Goal: Task Accomplishment & Management: Manage account settings

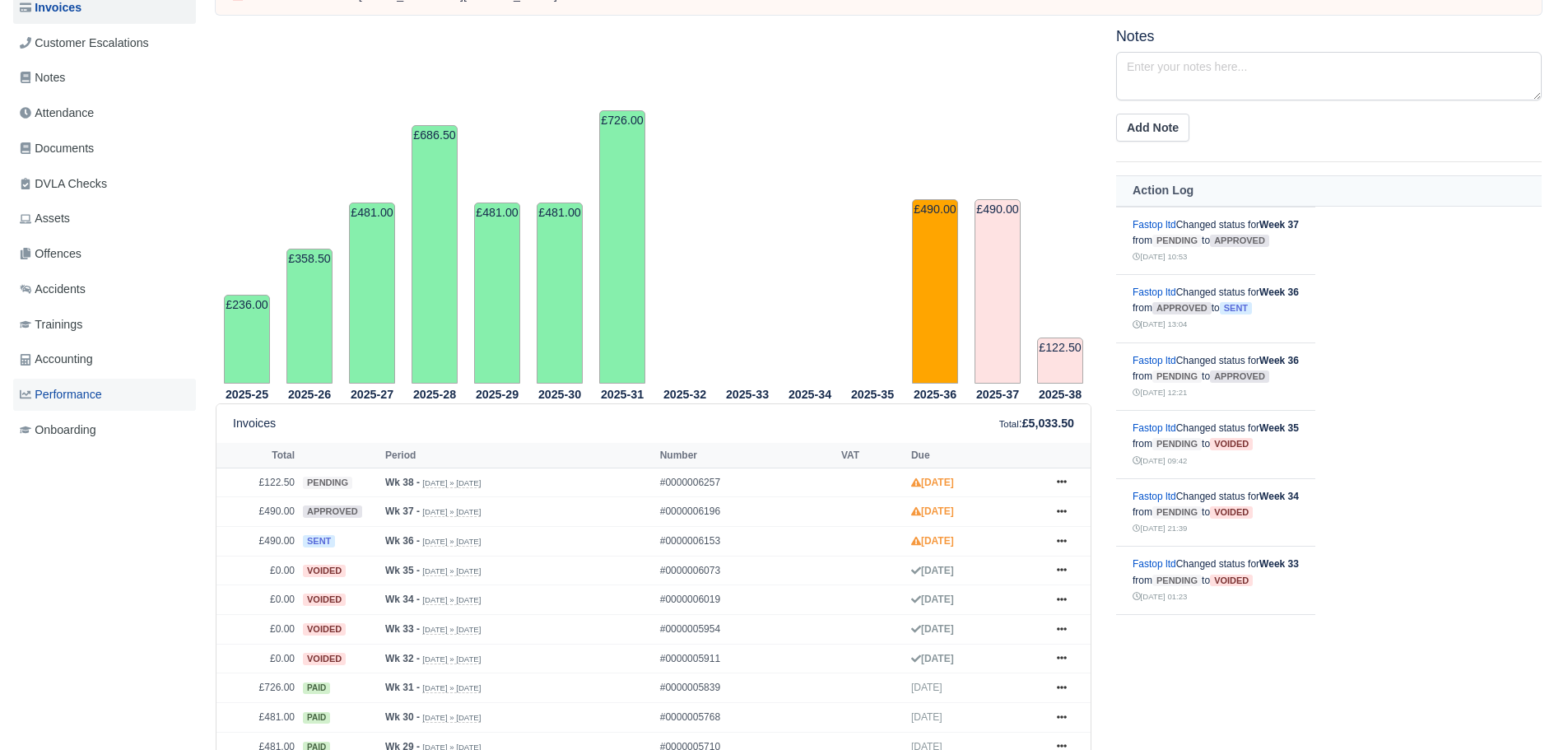
scroll to position [248, 0]
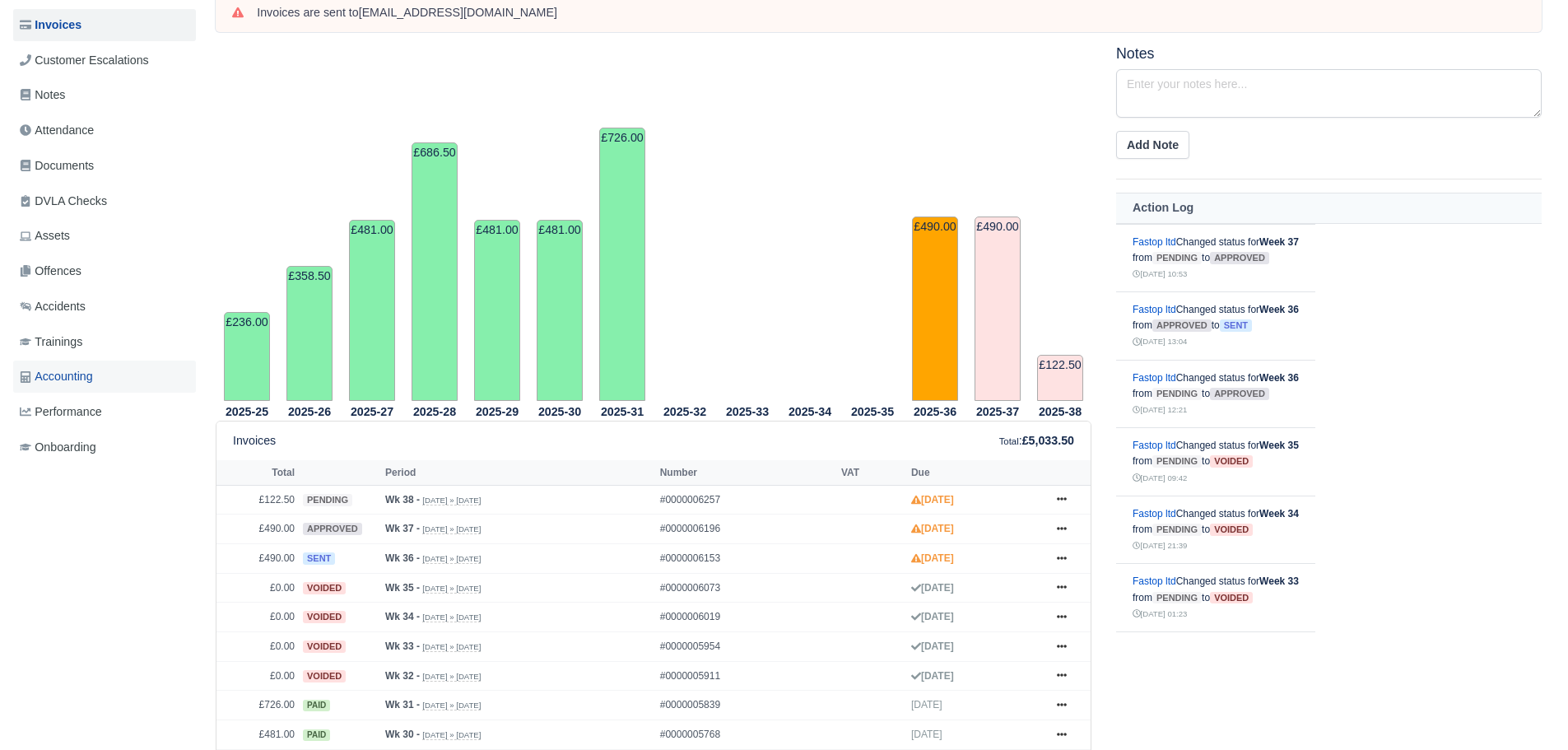
click at [89, 369] on span "Accounting" at bounding box center [55, 377] width 73 height 19
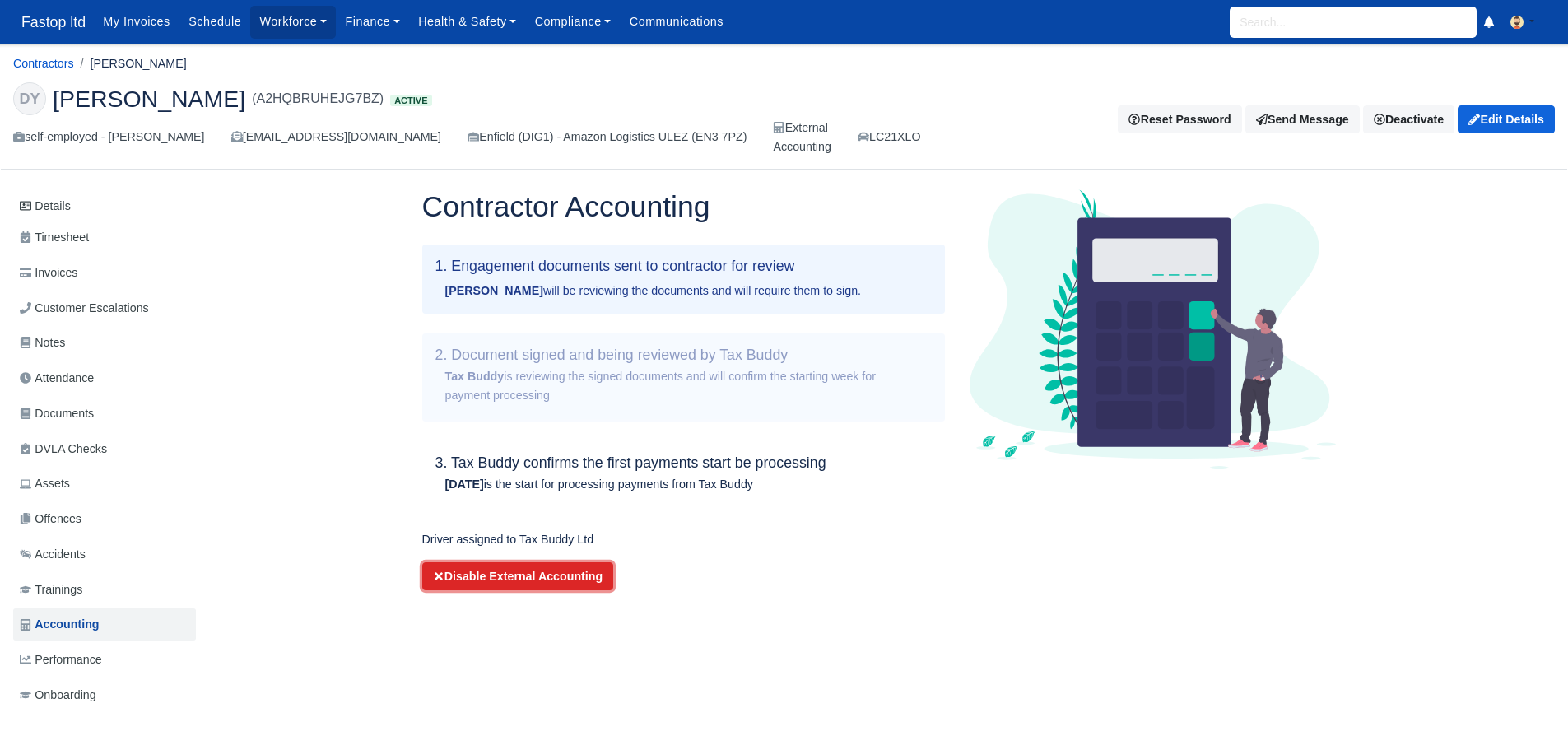
click at [532, 577] on button "Disable External Accounting" at bounding box center [518, 576] width 192 height 28
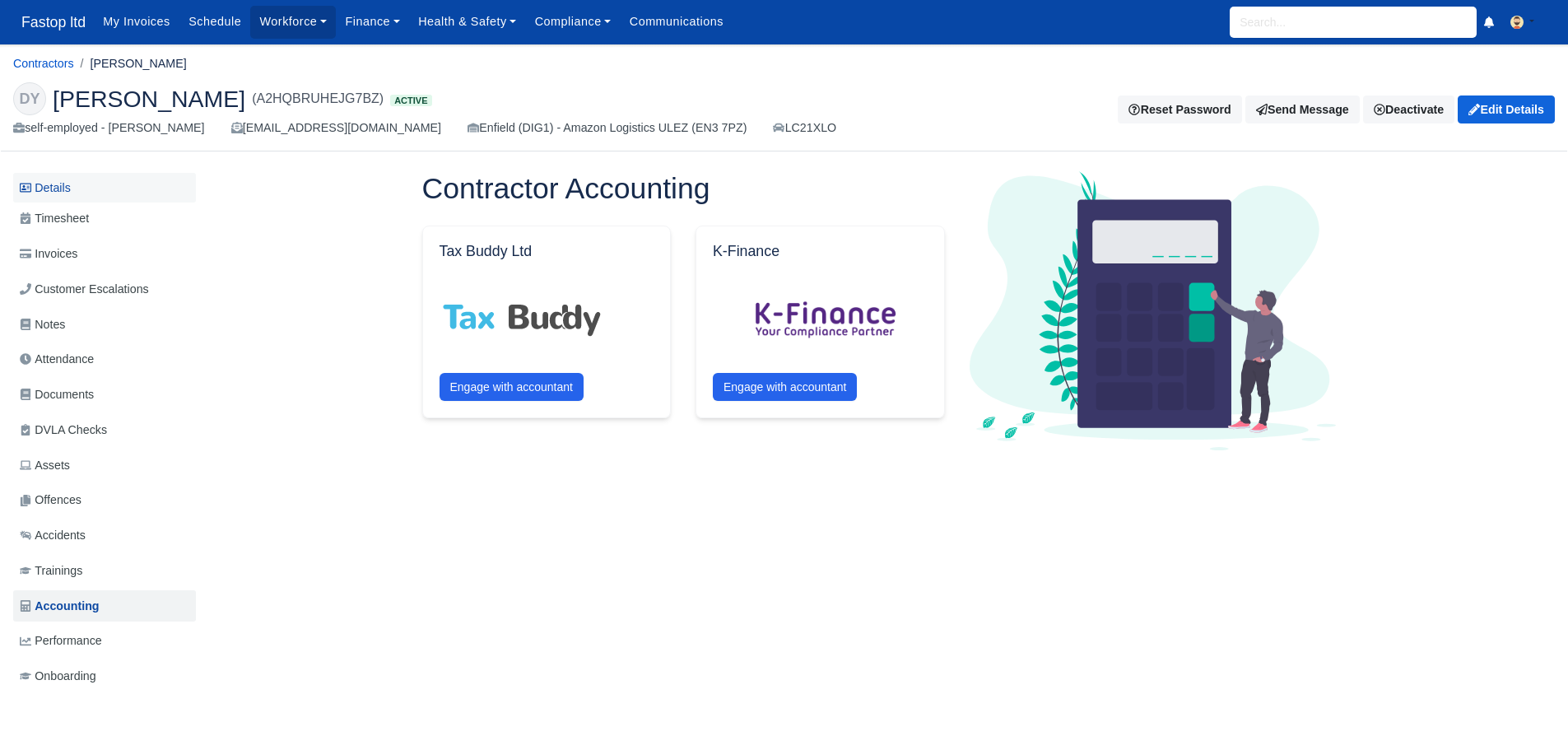
click at [50, 189] on link "Details" at bounding box center [104, 188] width 182 height 30
